Goal: Task Accomplishment & Management: Manage account settings

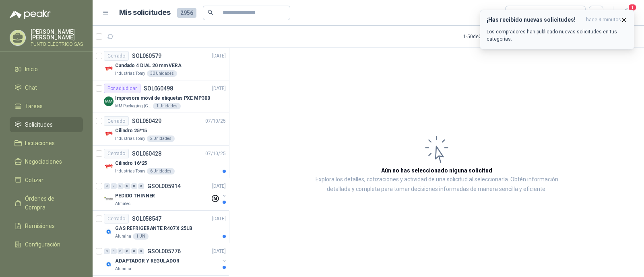
click at [625, 19] on icon "button" at bounding box center [624, 19] width 3 height 3
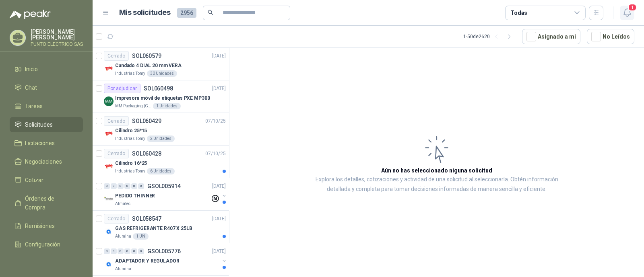
click at [628, 13] on icon "button" at bounding box center [627, 13] width 10 height 10
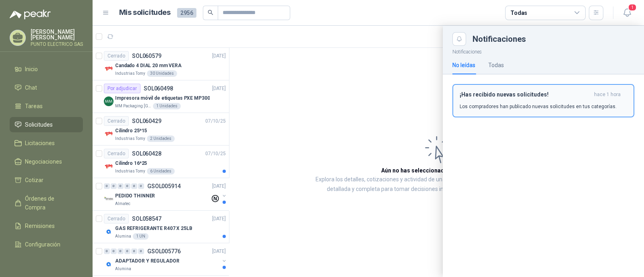
click at [518, 95] on h3 "¡Has recibido nuevas solicitudes!" at bounding box center [525, 94] width 131 height 7
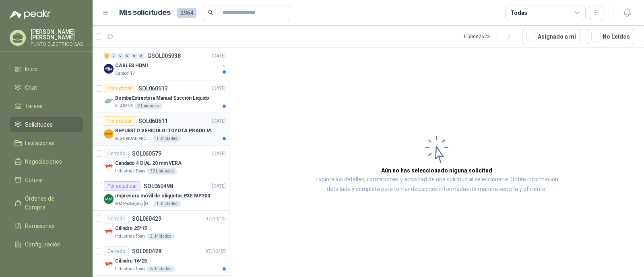
click at [185, 126] on div "REPUESTO VEHICULO: TOYOTA PRADO MODELO 2013, CILINDRAJE 2982" at bounding box center [170, 131] width 111 height 10
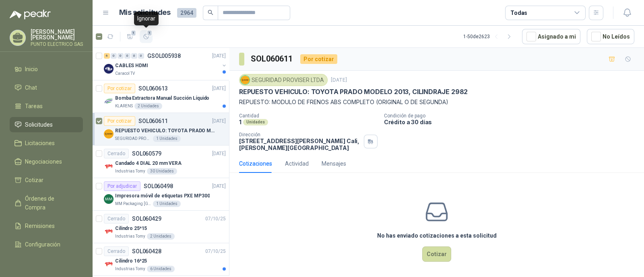
click at [146, 35] on icon "button" at bounding box center [146, 36] width 7 height 7
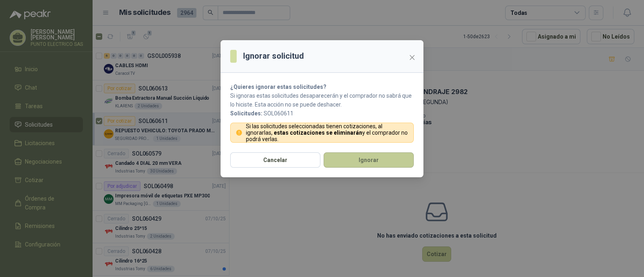
click at [376, 158] on button "Ignorar" at bounding box center [369, 160] width 90 height 15
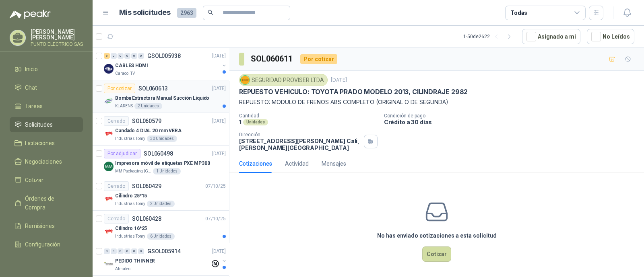
click at [178, 95] on p "Bomba Extractora Manual Succión Líquido" at bounding box center [162, 99] width 94 height 8
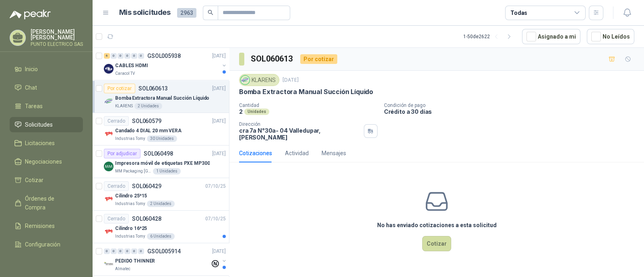
click at [97, 84] on div at bounding box center [99, 97] width 6 height 26
click at [100, 85] on div at bounding box center [99, 97] width 6 height 26
click at [147, 36] on icon "button" at bounding box center [146, 36] width 7 height 7
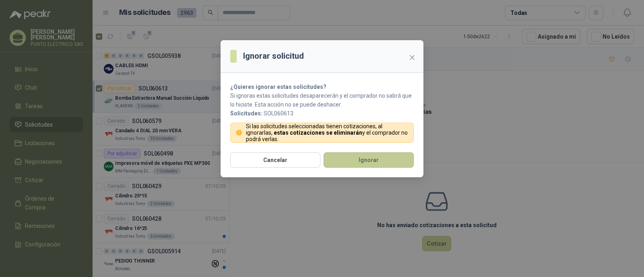
click at [376, 162] on button "Ignorar" at bounding box center [369, 160] width 90 height 15
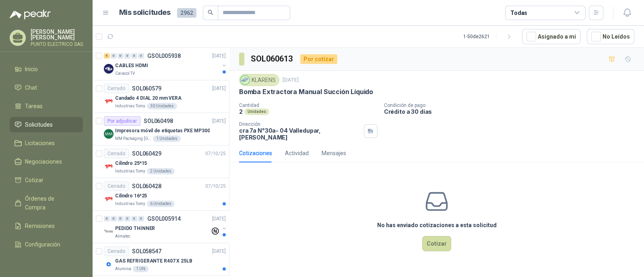
click at [168, 66] on div "CABLES HDMI" at bounding box center [167, 66] width 104 height 10
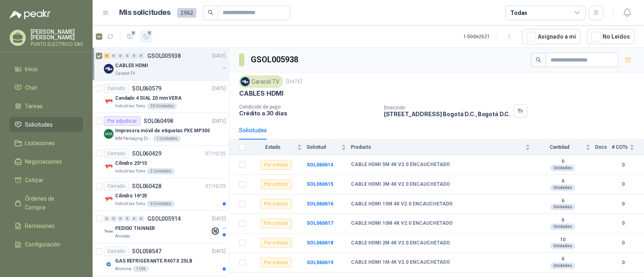
click at [147, 40] on button "6" at bounding box center [146, 36] width 13 height 13
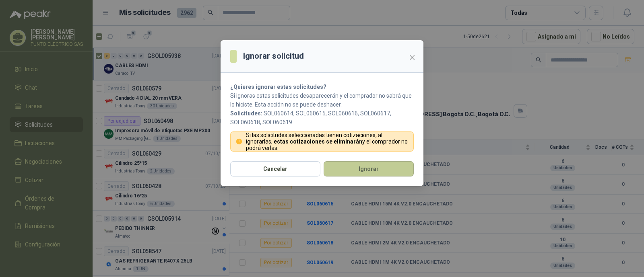
click at [373, 168] on button "Ignorar" at bounding box center [369, 168] width 90 height 15
